Goal: Task Accomplishment & Management: Manage account settings

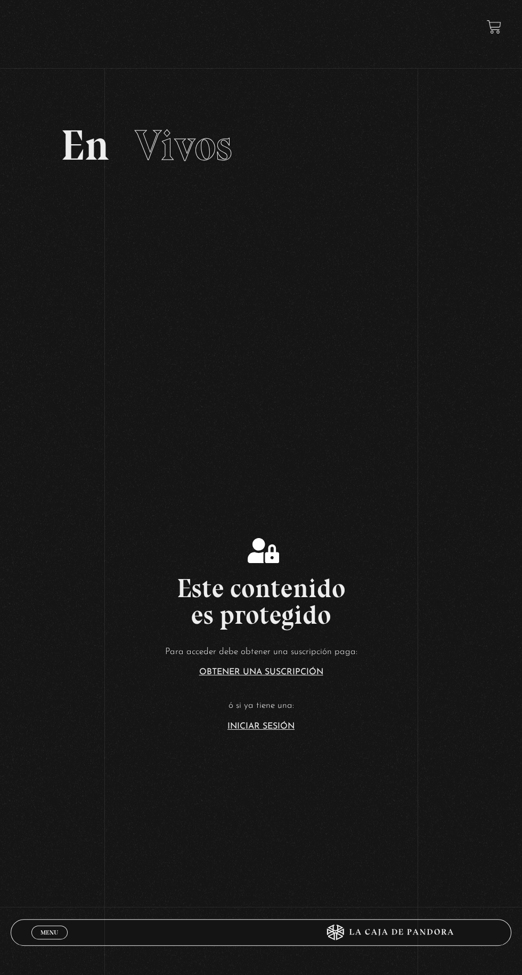
click at [278, 731] on link "Iniciar Sesión" at bounding box center [260, 726] width 67 height 9
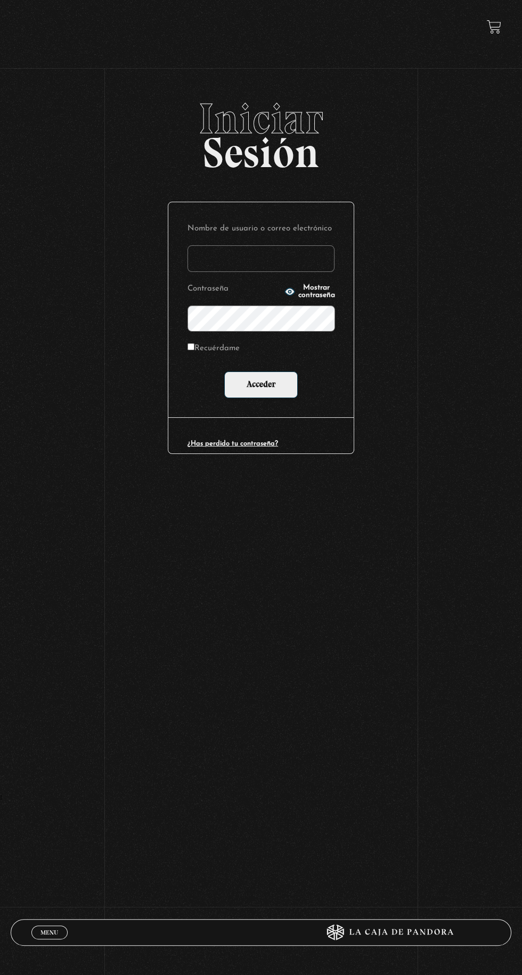
click at [297, 264] on input "Nombre de usuario o correo electrónico" at bounding box center [260, 258] width 147 height 27
type input "[EMAIL_ADDRESS][DOMAIN_NAME]"
click at [224, 371] on input "Acceder" at bounding box center [260, 384] width 73 height 27
